Goal: Find specific page/section: Find specific page/section

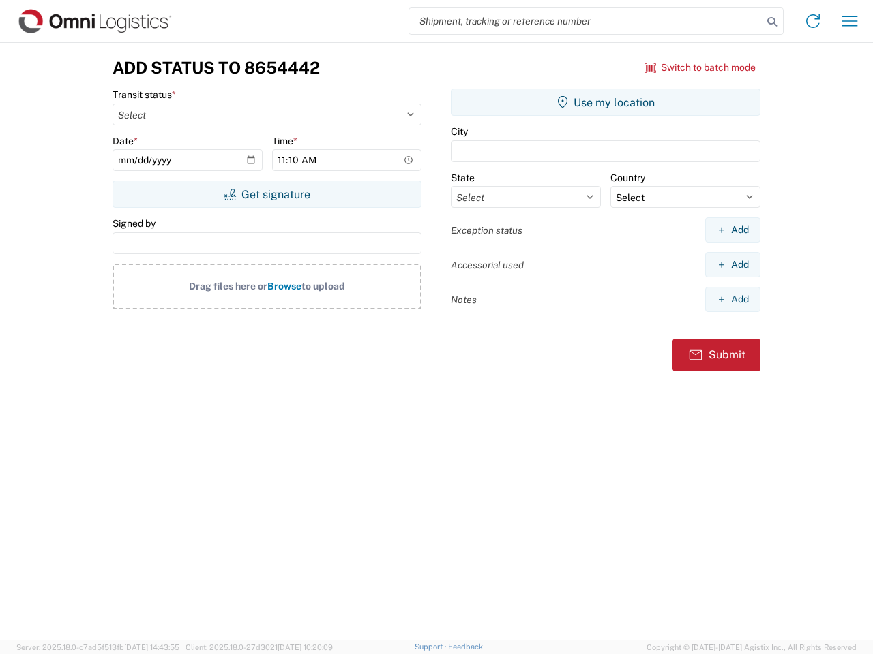
click at [586, 21] on input "search" at bounding box center [585, 21] width 353 height 26
click at [772, 22] on icon at bounding box center [771, 21] width 19 height 19
click at [813, 21] on icon at bounding box center [813, 21] width 22 height 22
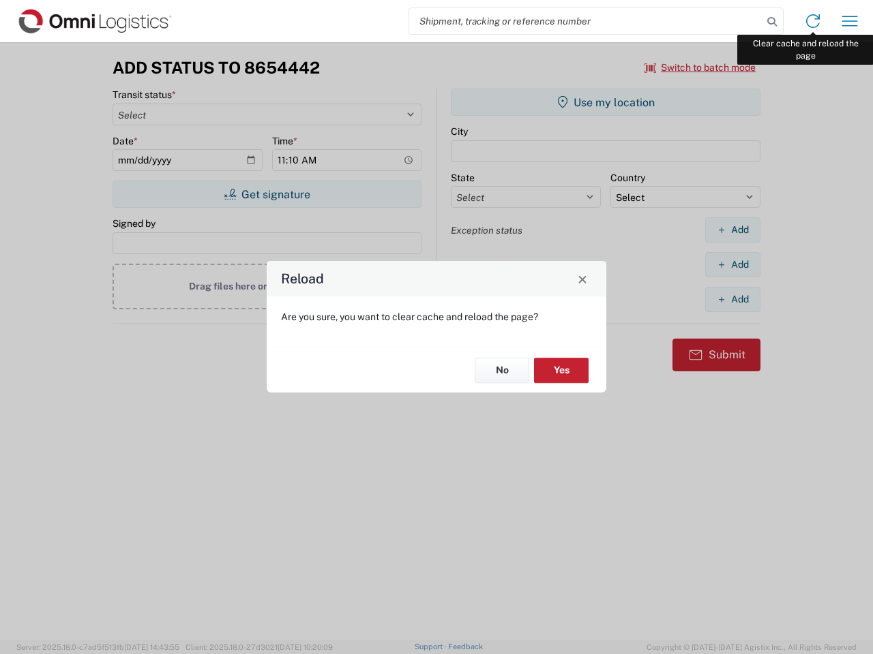
click at [849, 21] on div "Reload Are you sure, you want to clear cache and reload the page? No Yes" at bounding box center [436, 327] width 873 height 654
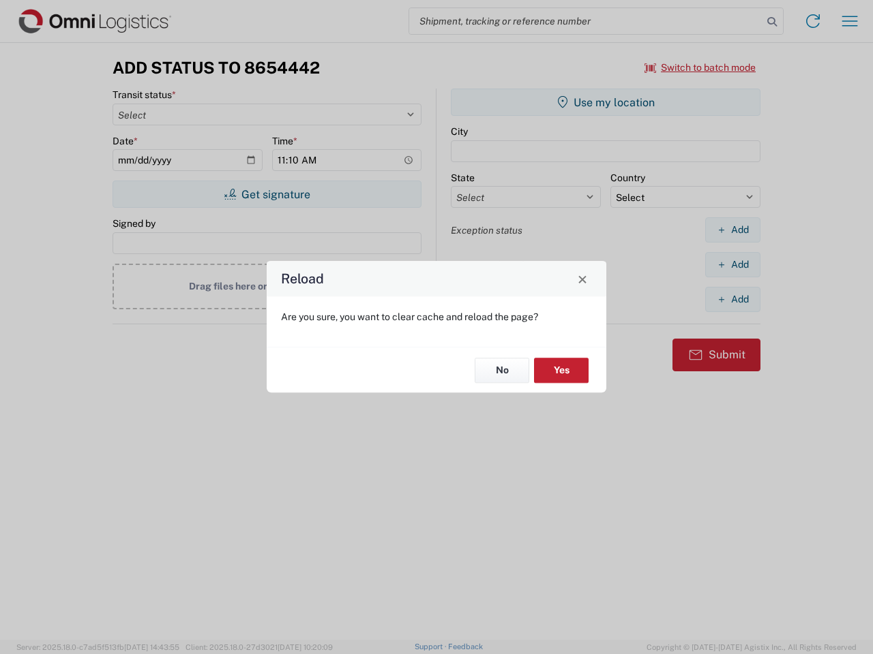
click at [700, 67] on div "Reload Are you sure, you want to clear cache and reload the page? No Yes" at bounding box center [436, 327] width 873 height 654
click at [267, 194] on div "Reload Are you sure, you want to clear cache and reload the page? No Yes" at bounding box center [436, 327] width 873 height 654
click at [605, 102] on div "Reload Are you sure, you want to clear cache and reload the page? No Yes" at bounding box center [436, 327] width 873 height 654
click at [732, 230] on div "Reload Are you sure, you want to clear cache and reload the page? No Yes" at bounding box center [436, 327] width 873 height 654
click at [732, 264] on div "Reload Are you sure, you want to clear cache and reload the page? No Yes" at bounding box center [436, 327] width 873 height 654
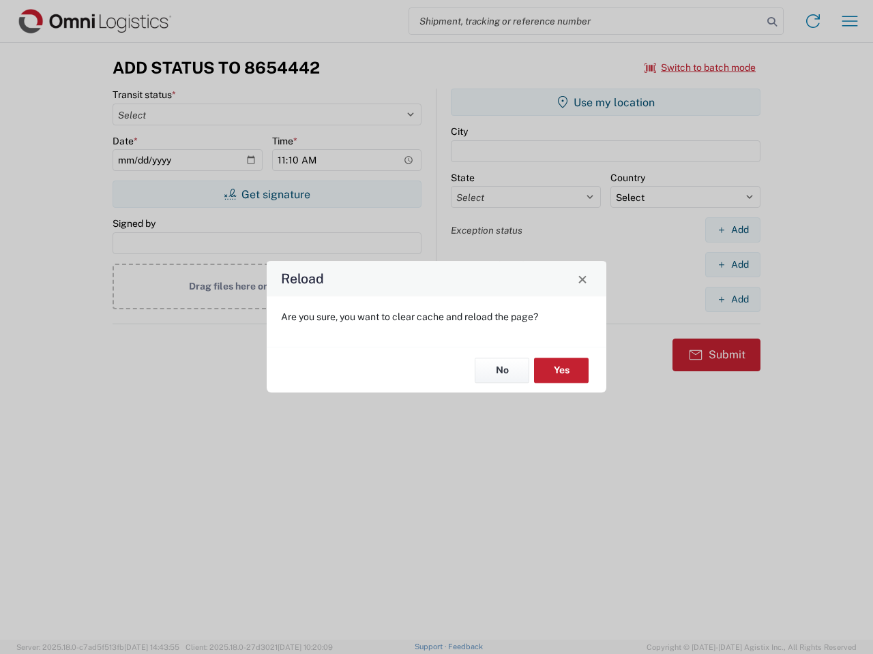
click at [732, 299] on div "Reload Are you sure, you want to clear cache and reload the page? No Yes" at bounding box center [436, 327] width 873 height 654
